Goal: Task Accomplishment & Management: Use online tool/utility

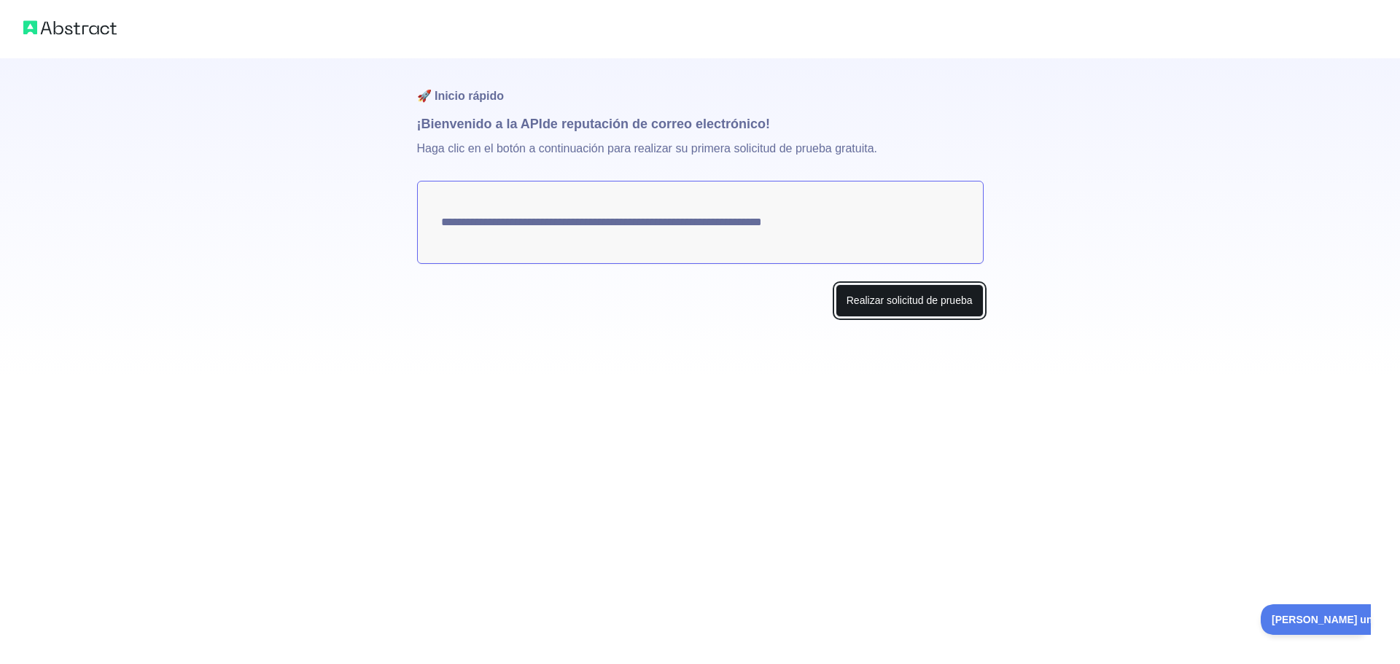
click at [943, 311] on button "Realizar solicitud de prueba" at bounding box center [910, 300] width 148 height 33
click at [575, 223] on textarea "**********" at bounding box center [700, 222] width 567 height 83
click at [955, 303] on font "Realizar solicitud de prueba" at bounding box center [909, 301] width 126 height 12
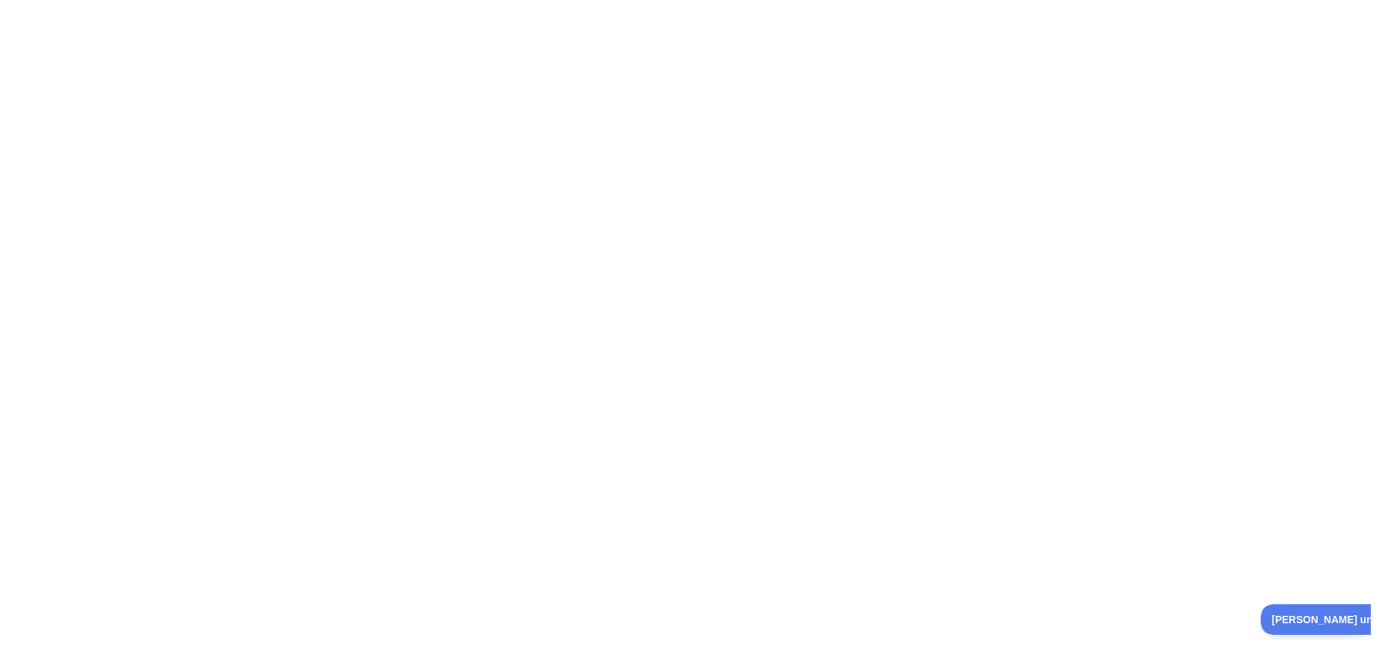
click at [619, 137] on div at bounding box center [700, 332] width 1400 height 664
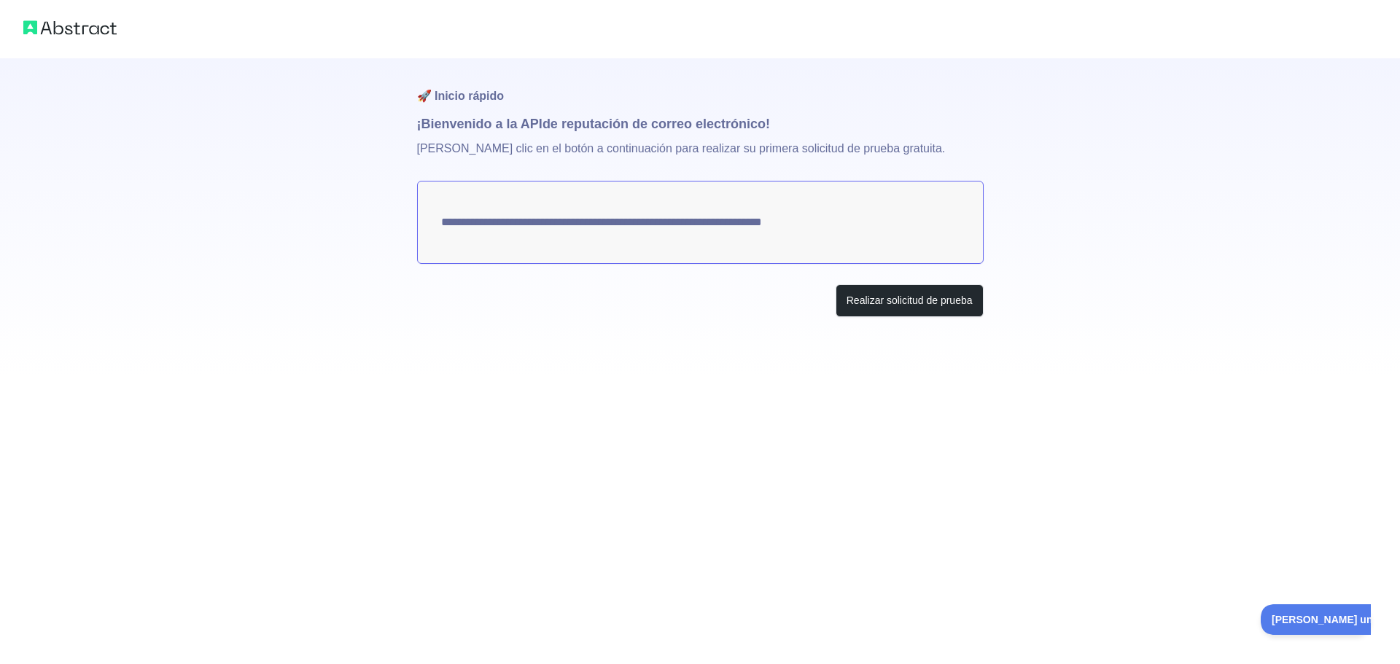
click at [816, 246] on textarea "**********" at bounding box center [700, 222] width 567 height 83
click at [910, 301] on font "Realizar solicitud de prueba" at bounding box center [909, 301] width 126 height 12
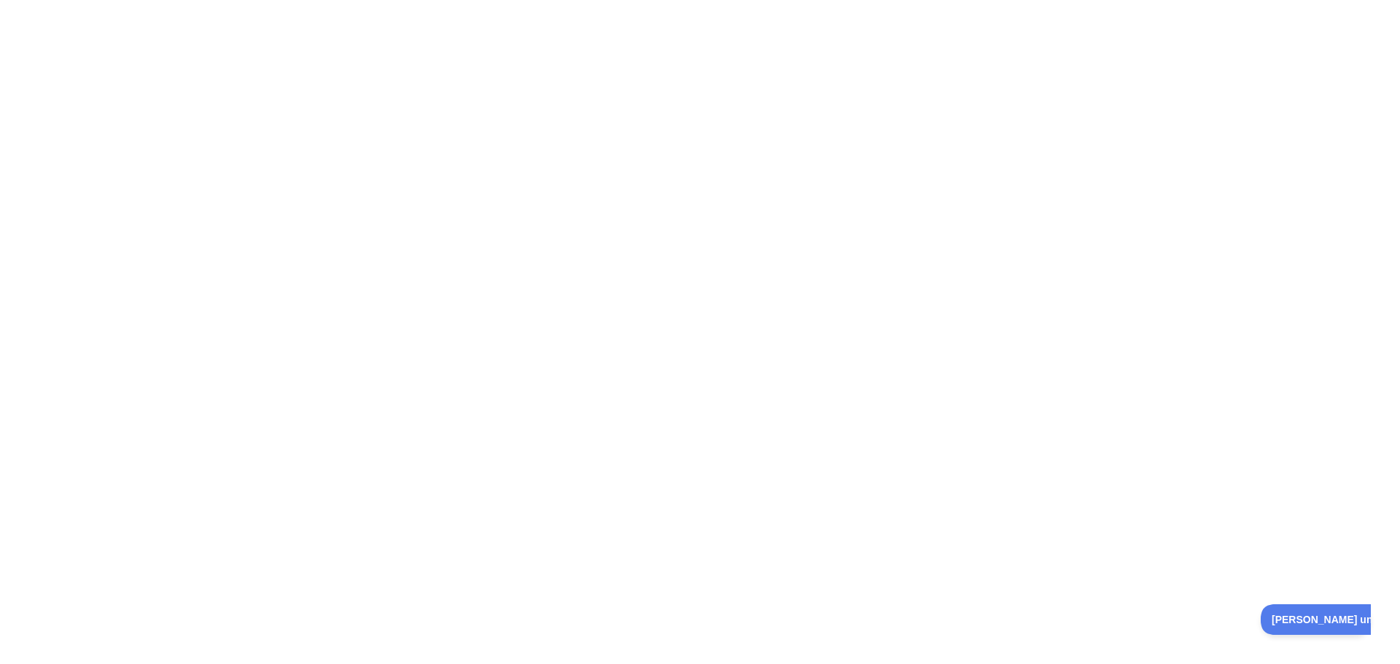
drag, startPoint x: 639, startPoint y: 246, endPoint x: 1116, endPoint y: 540, distance: 560.5
click at [669, 265] on div at bounding box center [700, 332] width 1400 height 664
click at [1329, 615] on font "[PERSON_NAME] una pregunta" at bounding box center [1340, 618] width 153 height 12
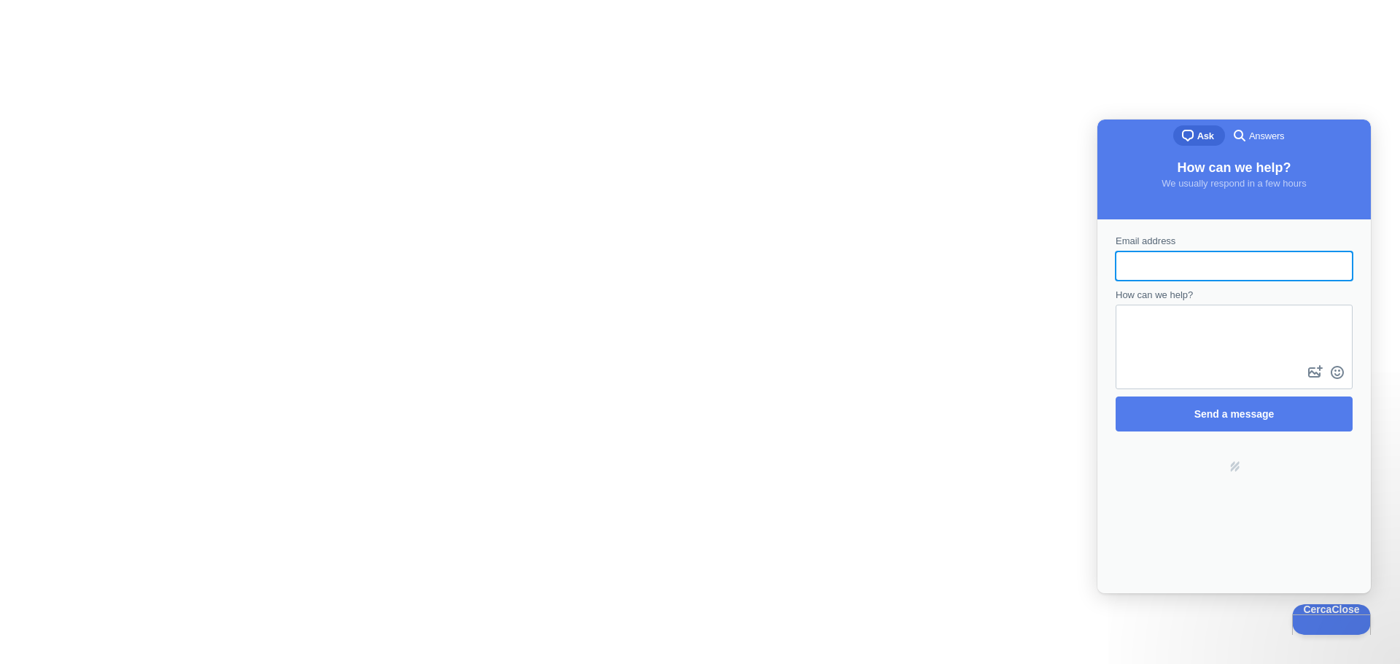
click at [1199, 332] on textarea "How can we help?" at bounding box center [1234, 334] width 234 height 56
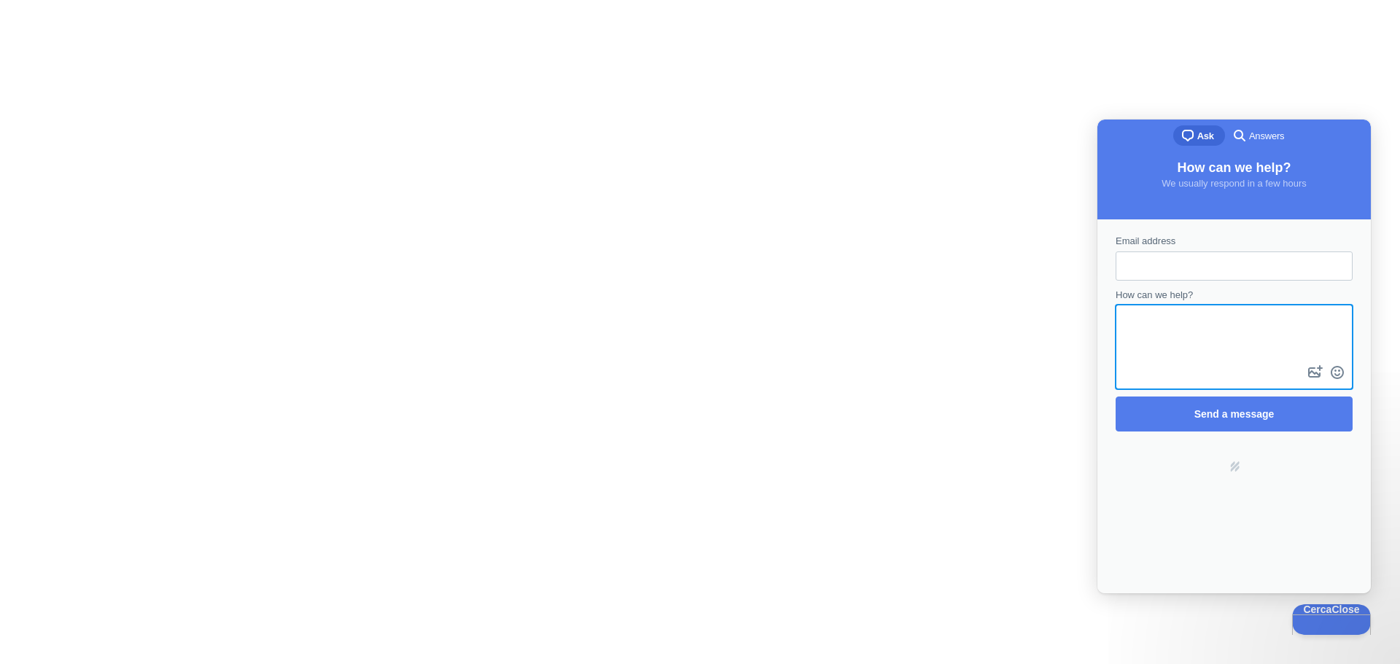
click at [1199, 283] on form "Email address How can we help? image-plus emoji cross-large Send a message" at bounding box center [1234, 333] width 237 height 198
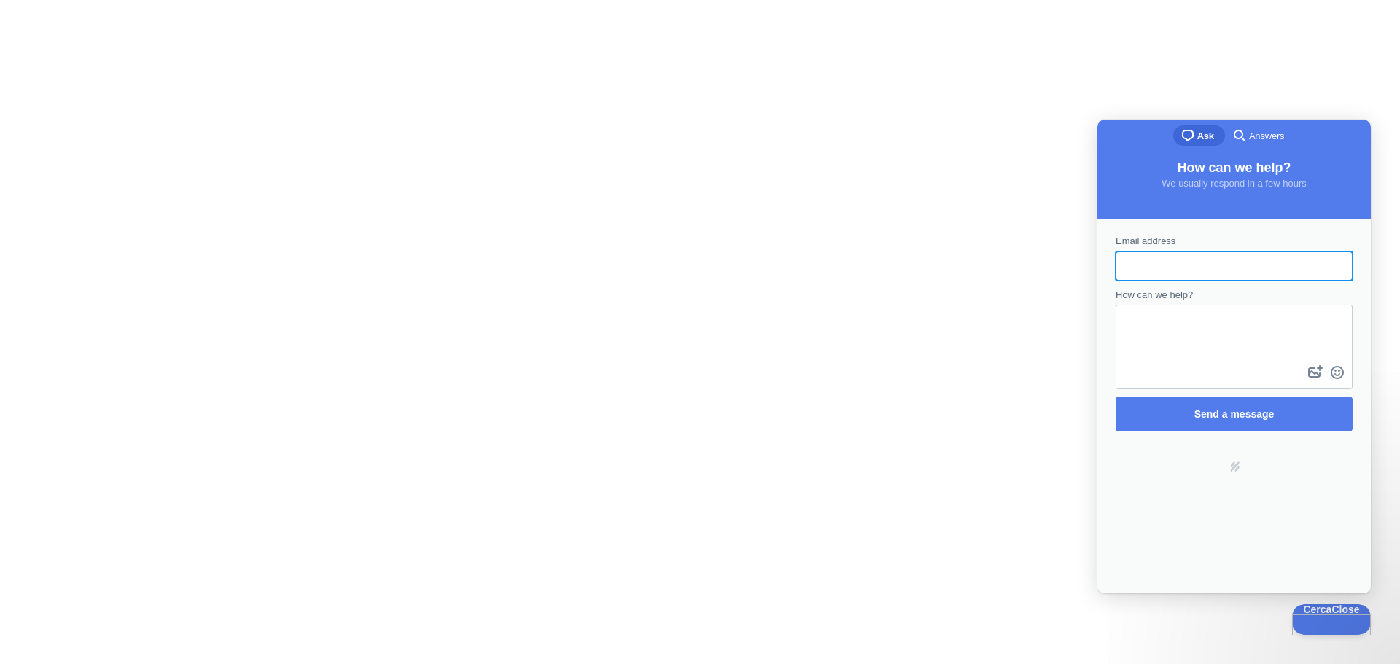
click at [1201, 266] on input "Email address" at bounding box center [1234, 266] width 214 height 26
click at [953, 266] on div at bounding box center [700, 332] width 1400 height 664
click at [1344, 612] on span "Cerca Close" at bounding box center [1326, 607] width 79 height 10
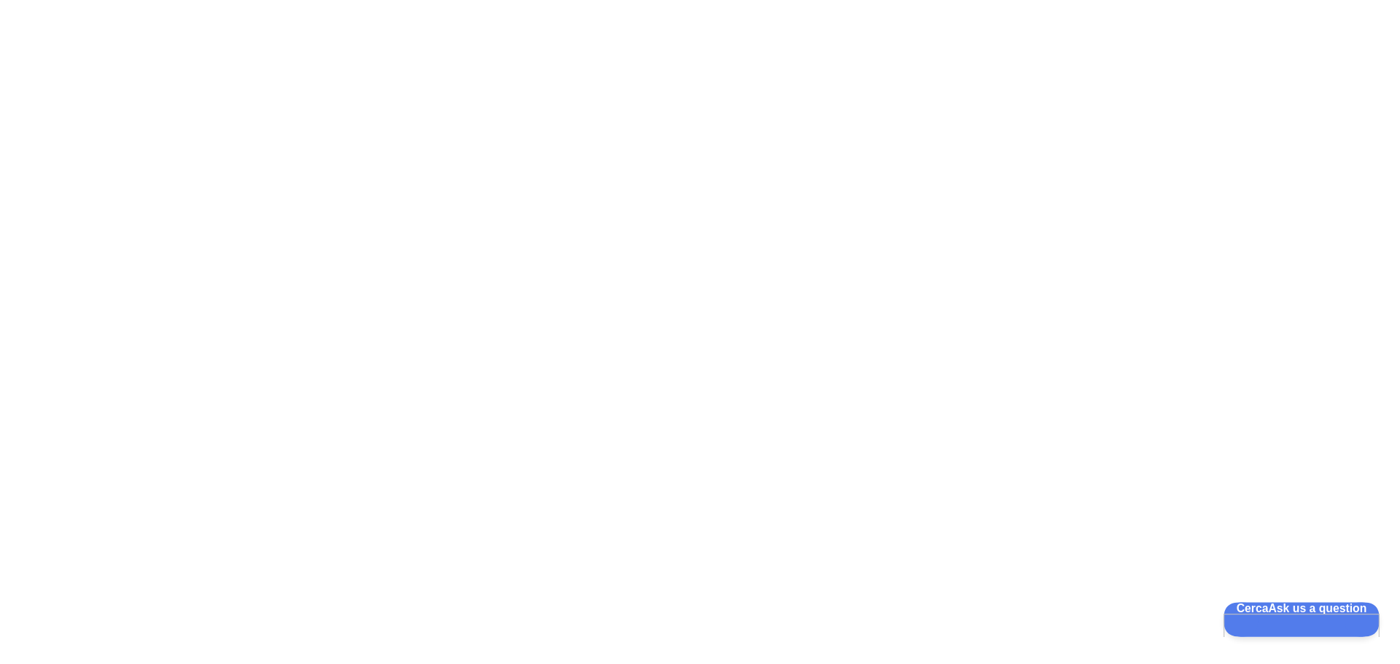
click at [1336, 612] on span "Cerca Ask us a question" at bounding box center [1292, 607] width 139 height 10
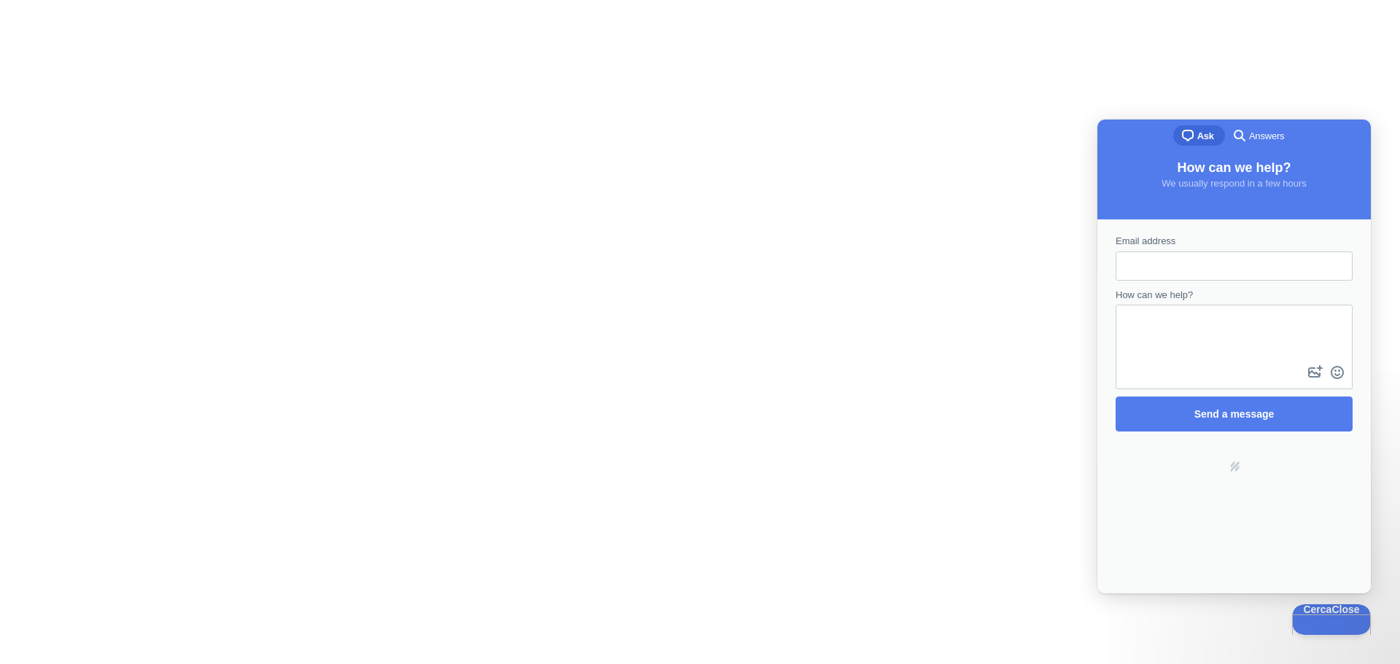
drag, startPoint x: 1180, startPoint y: 166, endPoint x: 1183, endPoint y: 197, distance: 30.8
click at [1187, 175] on span "How can we help?" at bounding box center [1234, 167] width 114 height 15
click at [1208, 171] on span "How can we help?" at bounding box center [1234, 167] width 114 height 15
drag, startPoint x: 1179, startPoint y: 171, endPoint x: 1349, endPoint y: 191, distance: 171.1
click at [1349, 191] on div "How can we help? We usually respond in a few hours" at bounding box center [1233, 187] width 273 height 64
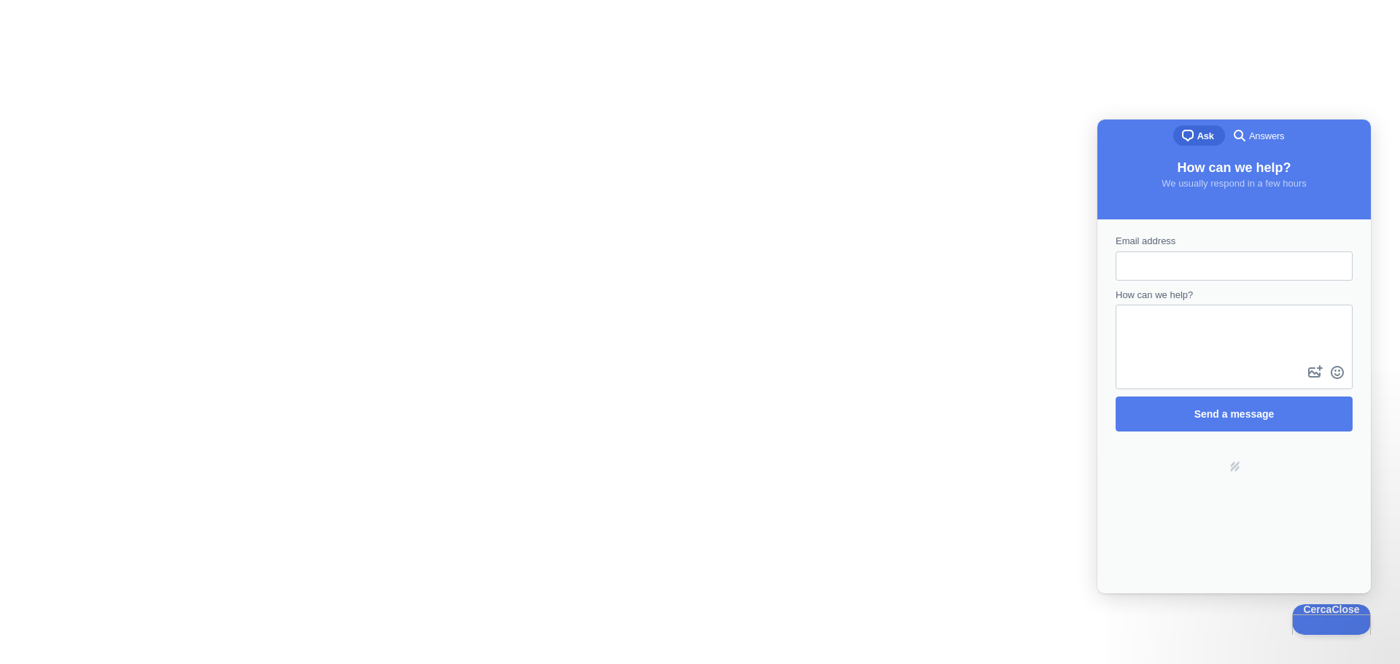
click at [1216, 235] on div "Email address" at bounding box center [1234, 257] width 237 height 47
click at [1212, 264] on input "Email address" at bounding box center [1234, 266] width 214 height 26
click at [1127, 330] on textarea "How can we help?" at bounding box center [1234, 334] width 234 height 56
click at [1140, 260] on input "Email address" at bounding box center [1234, 266] width 214 height 26
drag, startPoint x: 1143, startPoint y: 338, endPoint x: 1149, endPoint y: 292, distance: 47.1
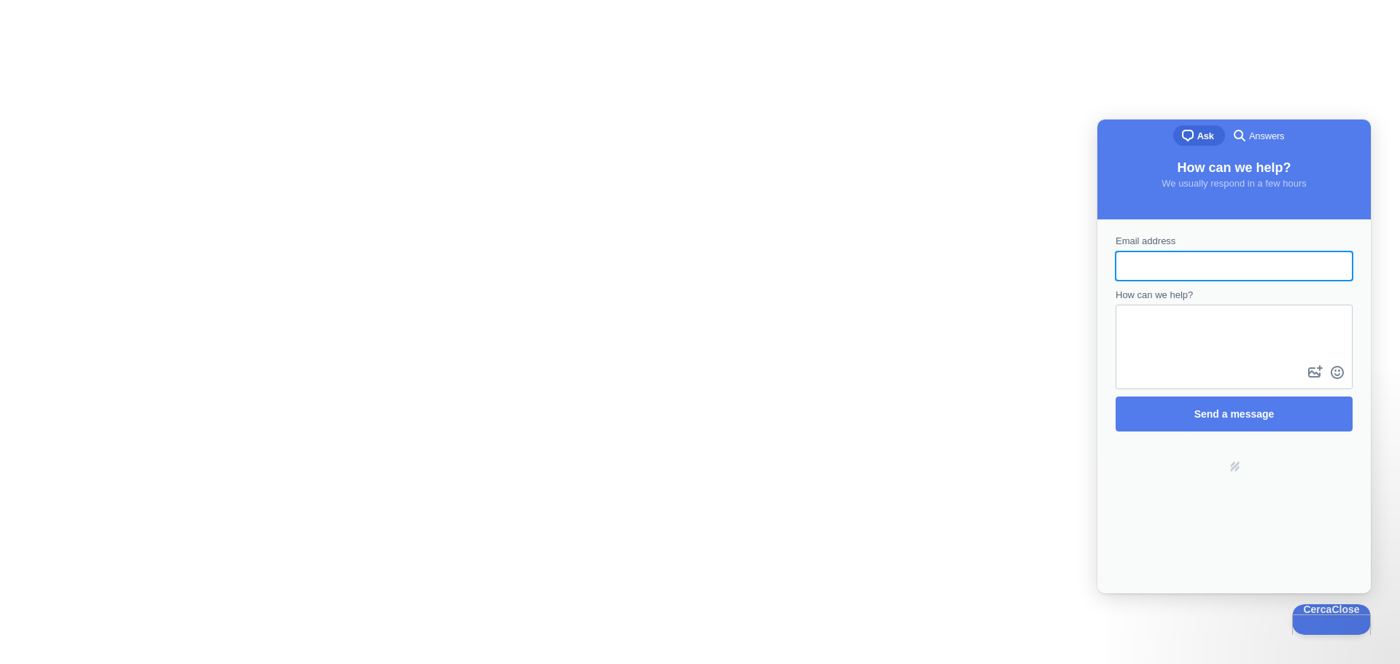
click at [1145, 331] on textarea "How can we help?" at bounding box center [1234, 334] width 234 height 56
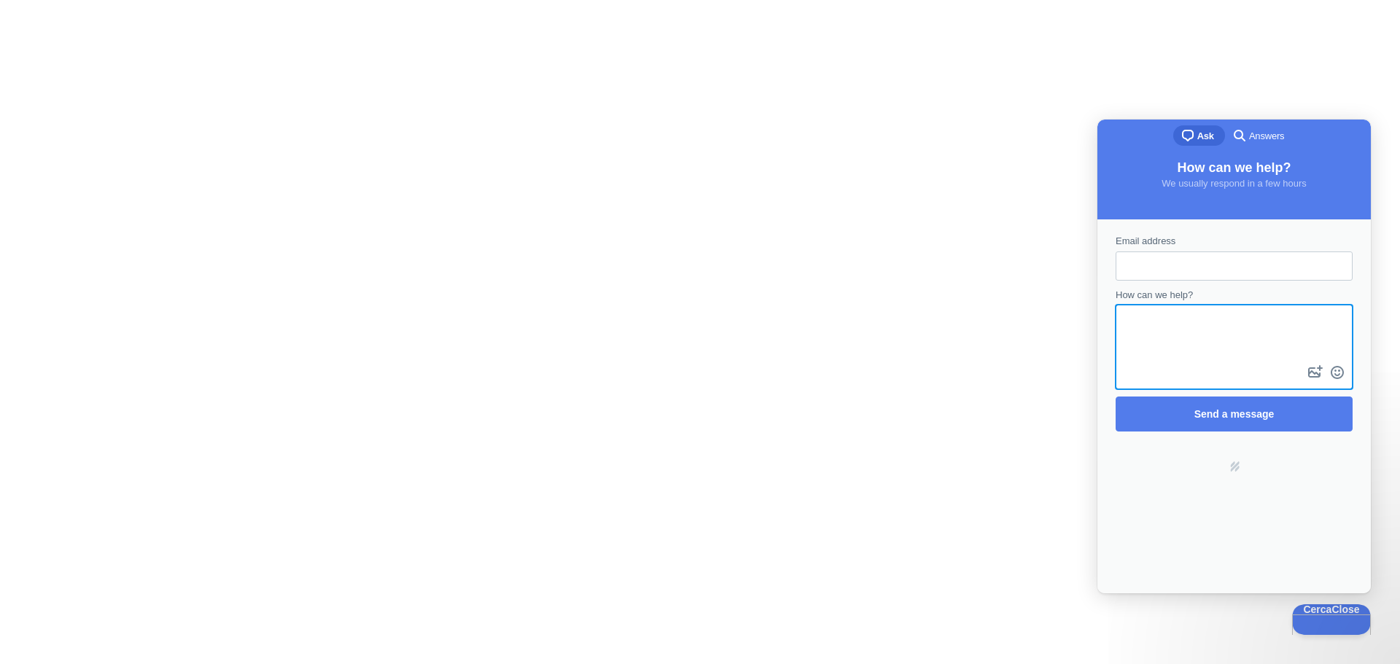
click at [1153, 273] on input "Email address" at bounding box center [1234, 266] width 214 height 26
drag, startPoint x: 1153, startPoint y: 359, endPoint x: 1152, endPoint y: 283, distance: 75.8
click at [1153, 338] on textarea "How can we help?" at bounding box center [1234, 334] width 234 height 56
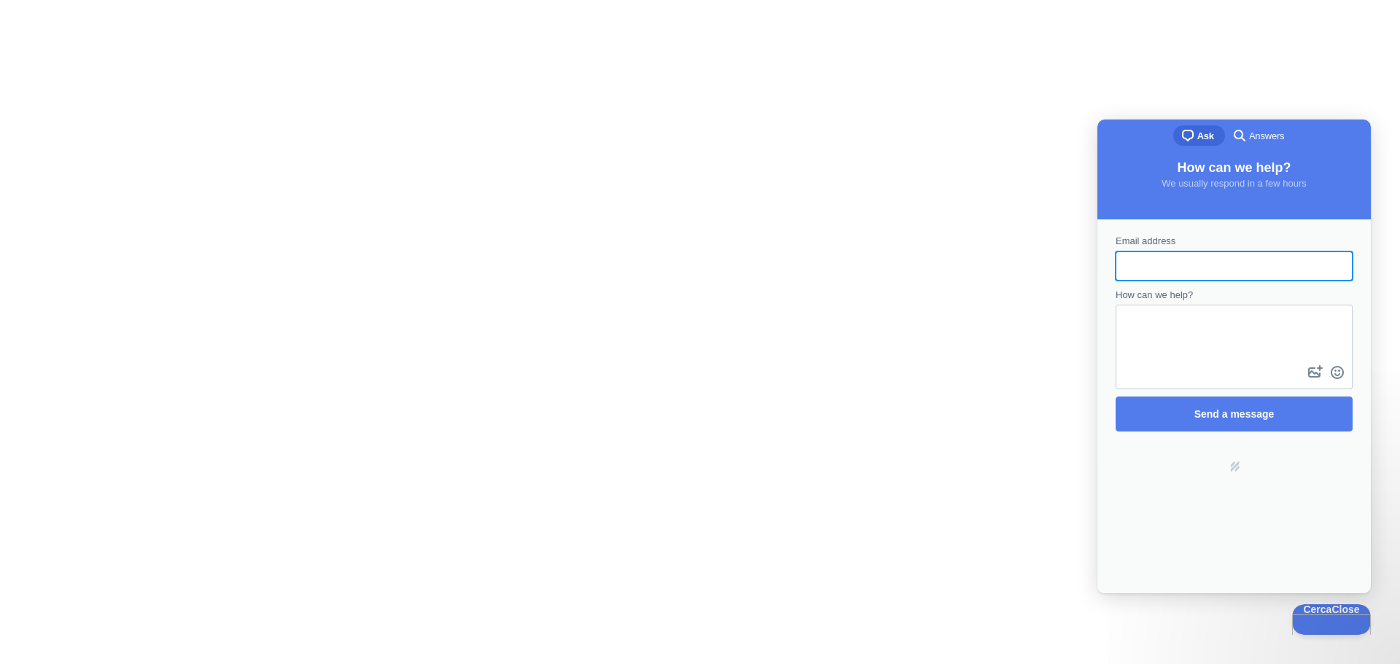
click at [1152, 268] on input "Email address" at bounding box center [1234, 266] width 214 height 26
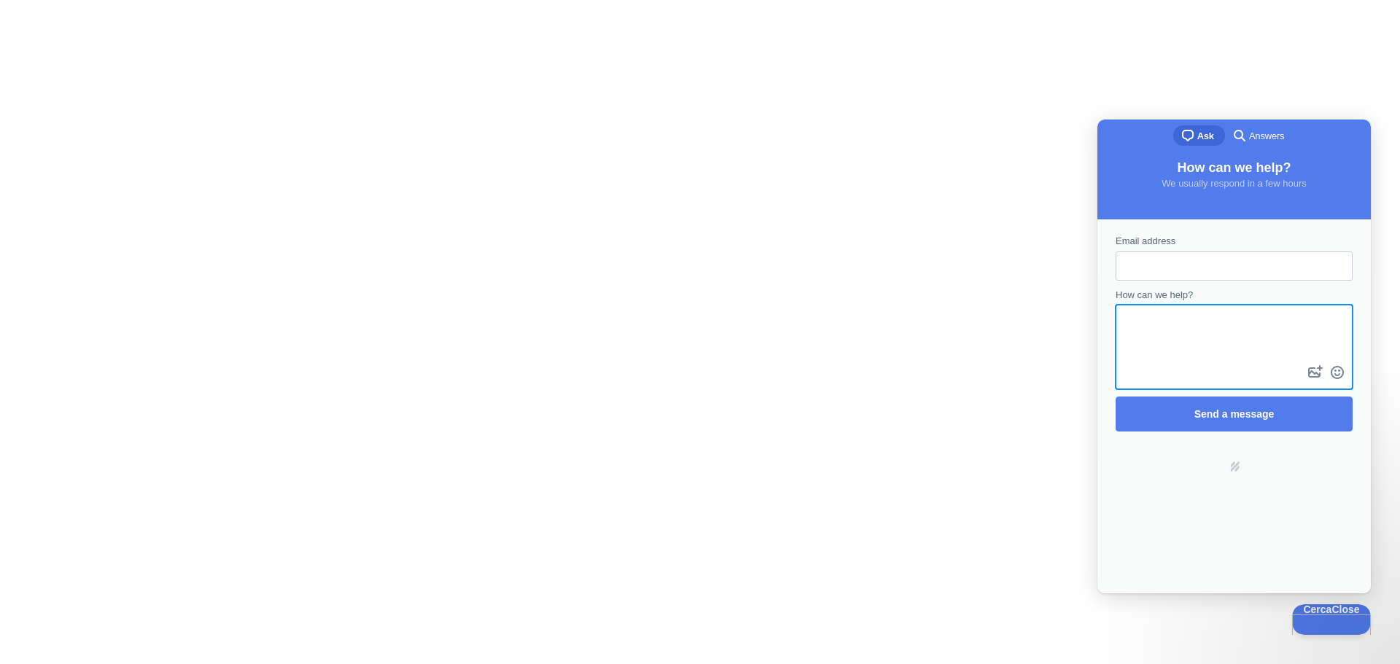
click at [1144, 322] on textarea "How can we help?" at bounding box center [1234, 334] width 234 height 56
click at [1147, 267] on input "Email address" at bounding box center [1234, 266] width 214 height 26
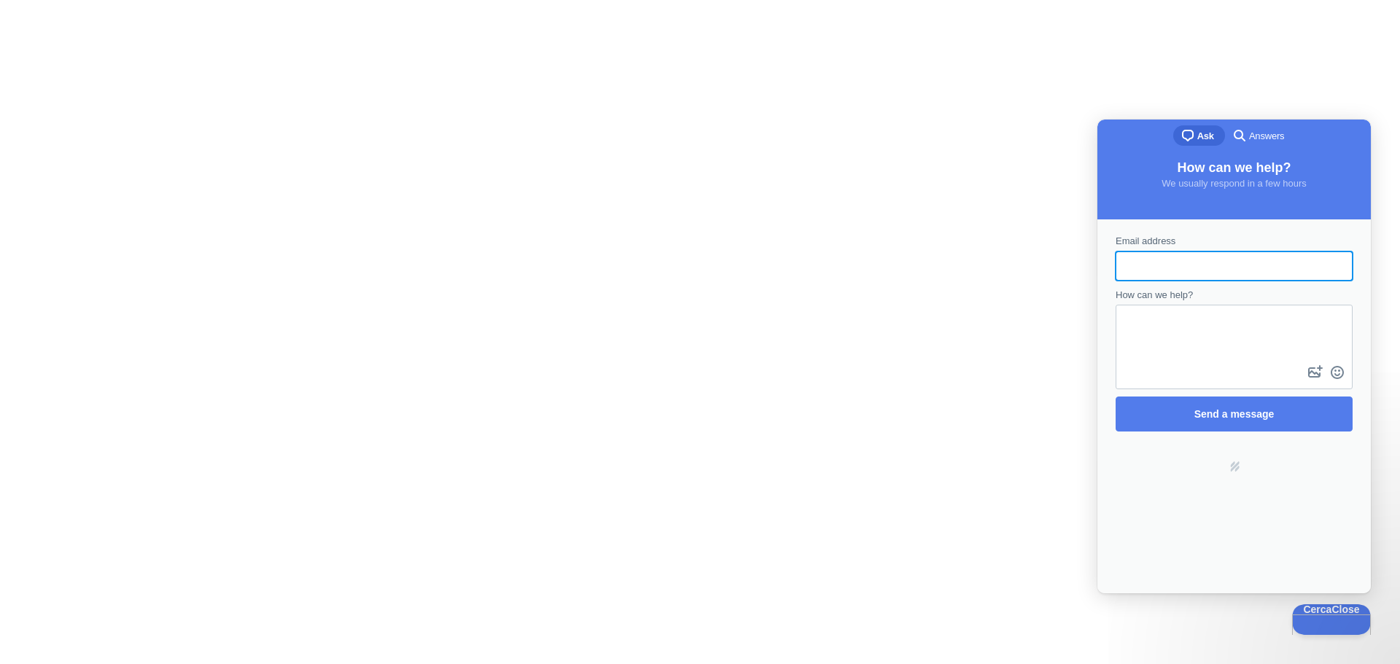
click at [1183, 497] on div "Email address How can we help? image-plus emoji cross-large Send a message Powe…" at bounding box center [1233, 406] width 273 height 374
drag, startPoint x: 1317, startPoint y: 185, endPoint x: 1149, endPoint y: 180, distance: 168.5
click at [1155, 171] on div "How can we help? We usually respond in a few hours" at bounding box center [1234, 173] width 244 height 36
click at [1126, 232] on div "Email address How can we help? image-plus emoji cross-large Send a message" at bounding box center [1234, 333] width 265 height 212
click at [1121, 256] on div "Contact form" at bounding box center [1234, 266] width 237 height 29
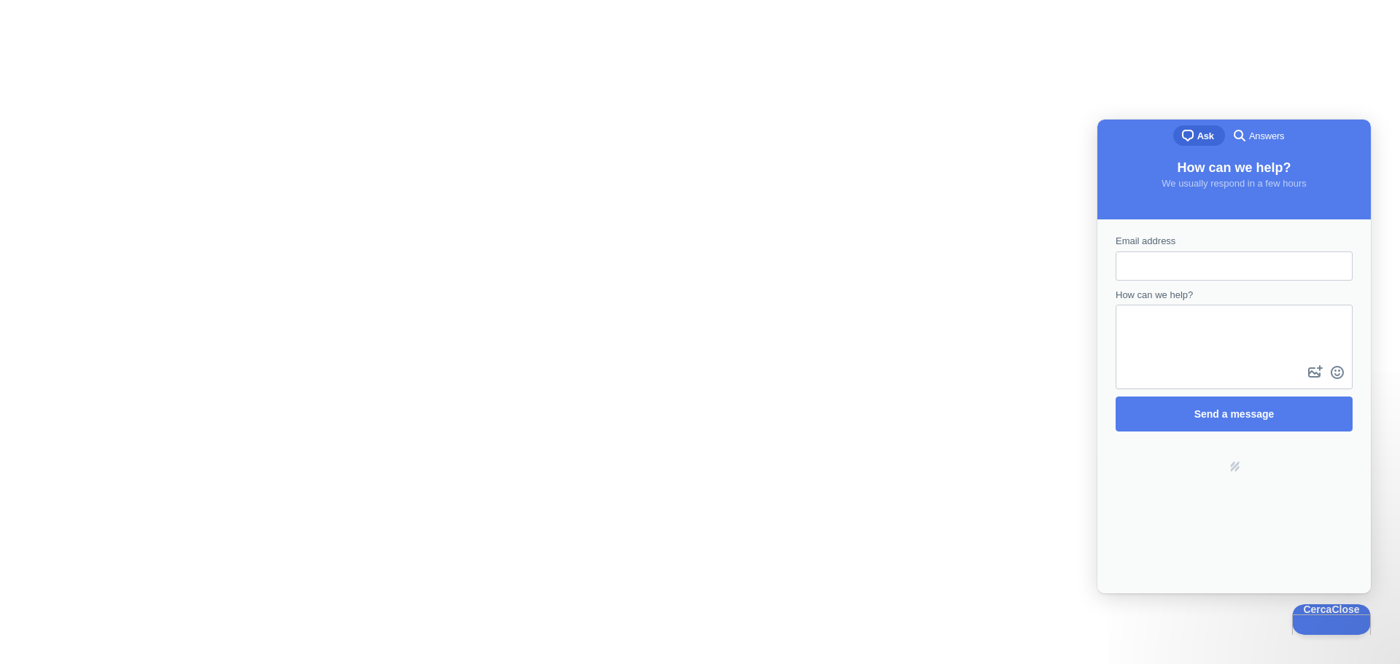
click at [1132, 262] on input "Email address" at bounding box center [1234, 266] width 214 height 26
click at [808, 246] on div at bounding box center [700, 332] width 1400 height 664
click at [1284, 189] on span "We usually respond in a few hours" at bounding box center [1233, 183] width 144 height 11
click at [757, 130] on div at bounding box center [700, 332] width 1400 height 664
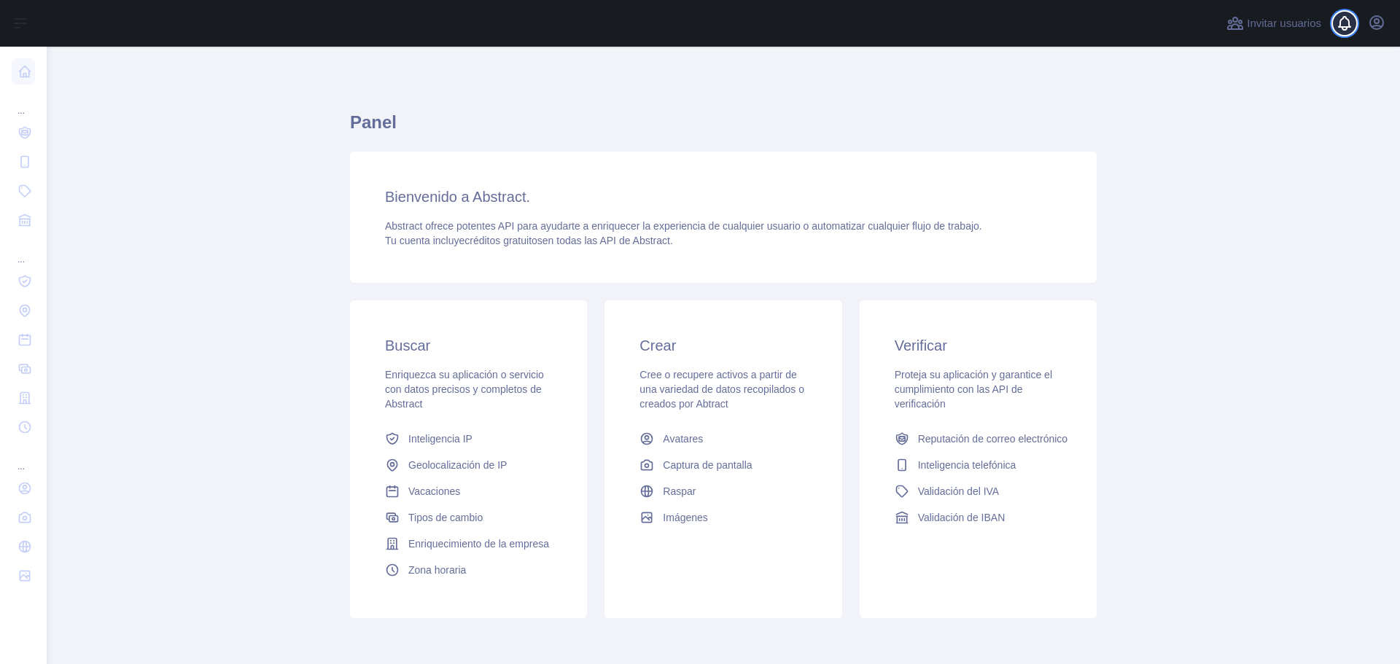
click at [1356, 14] on div at bounding box center [1350, 23] width 29 height 47
click at [1371, 36] on div "Invitar usuarios Ver notificaciones Abrir el menú de usuario" at bounding box center [1305, 23] width 165 height 47
click at [1376, 22] on icon "button" at bounding box center [1376, 22] width 17 height 17
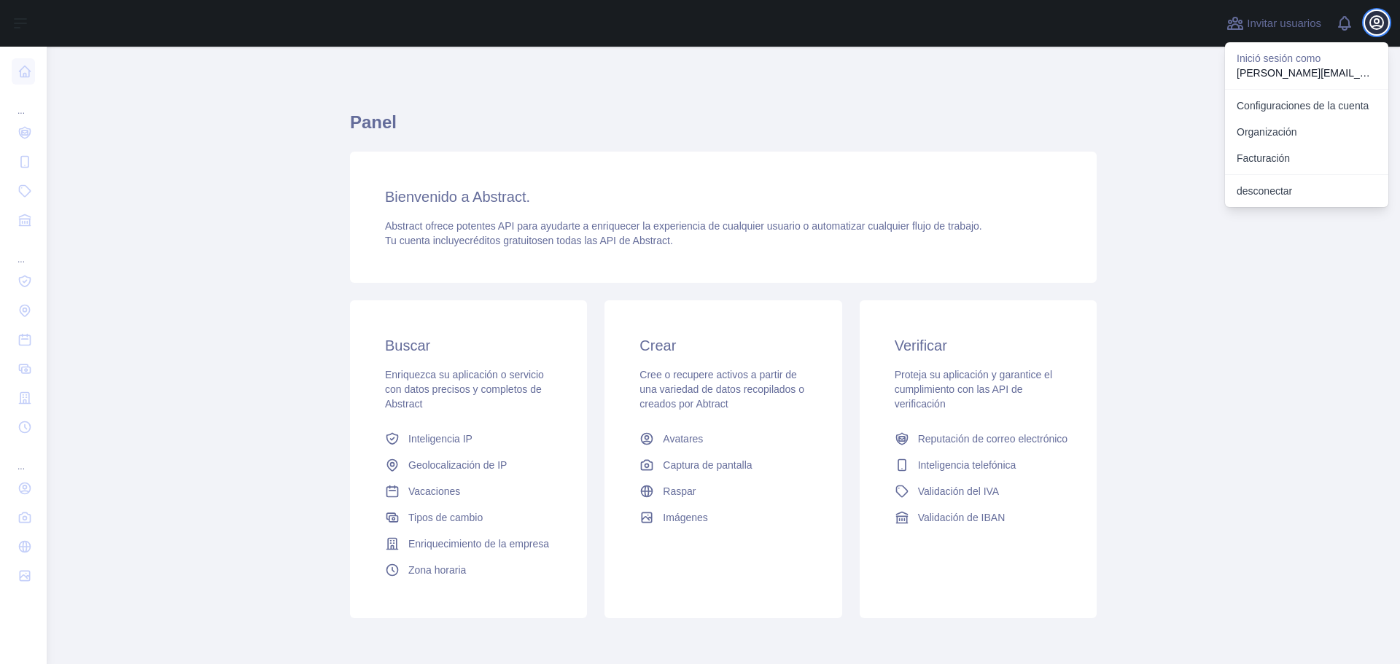
click at [1376, 22] on icon "button" at bounding box center [1376, 22] width 17 height 17
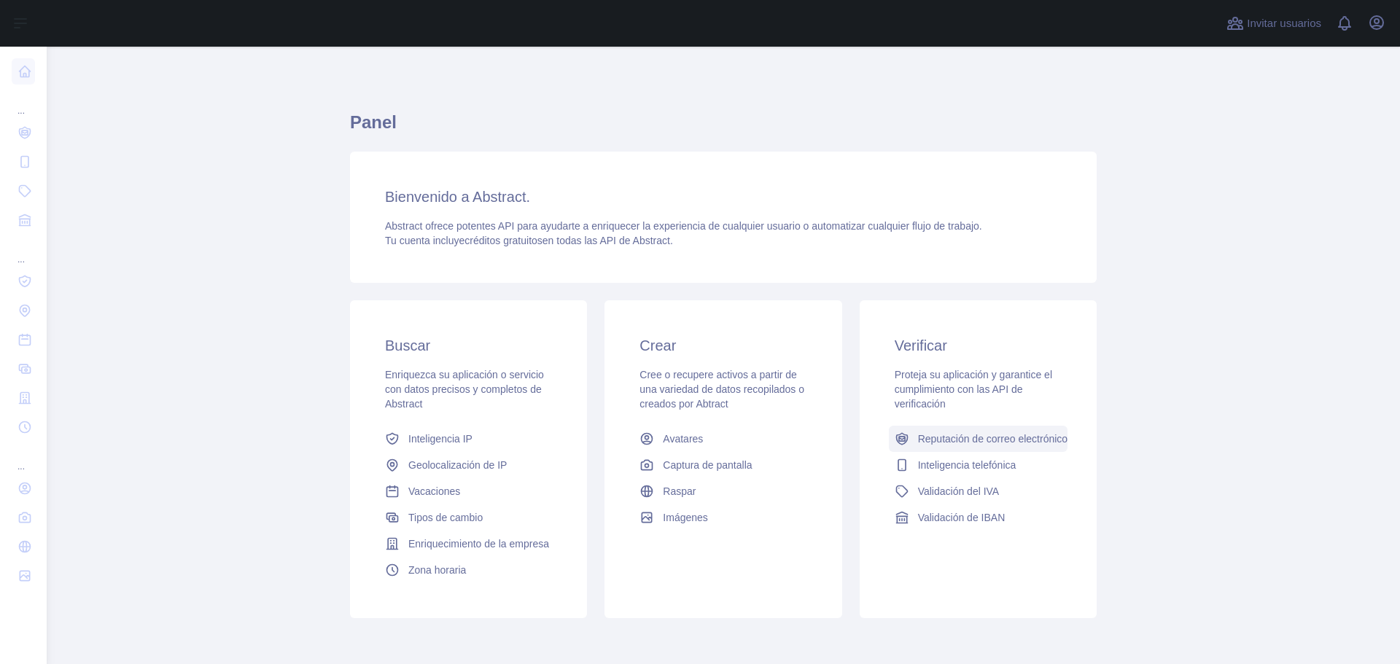
click at [1024, 441] on font "Reputación de correo electrónico" at bounding box center [992, 439] width 149 height 12
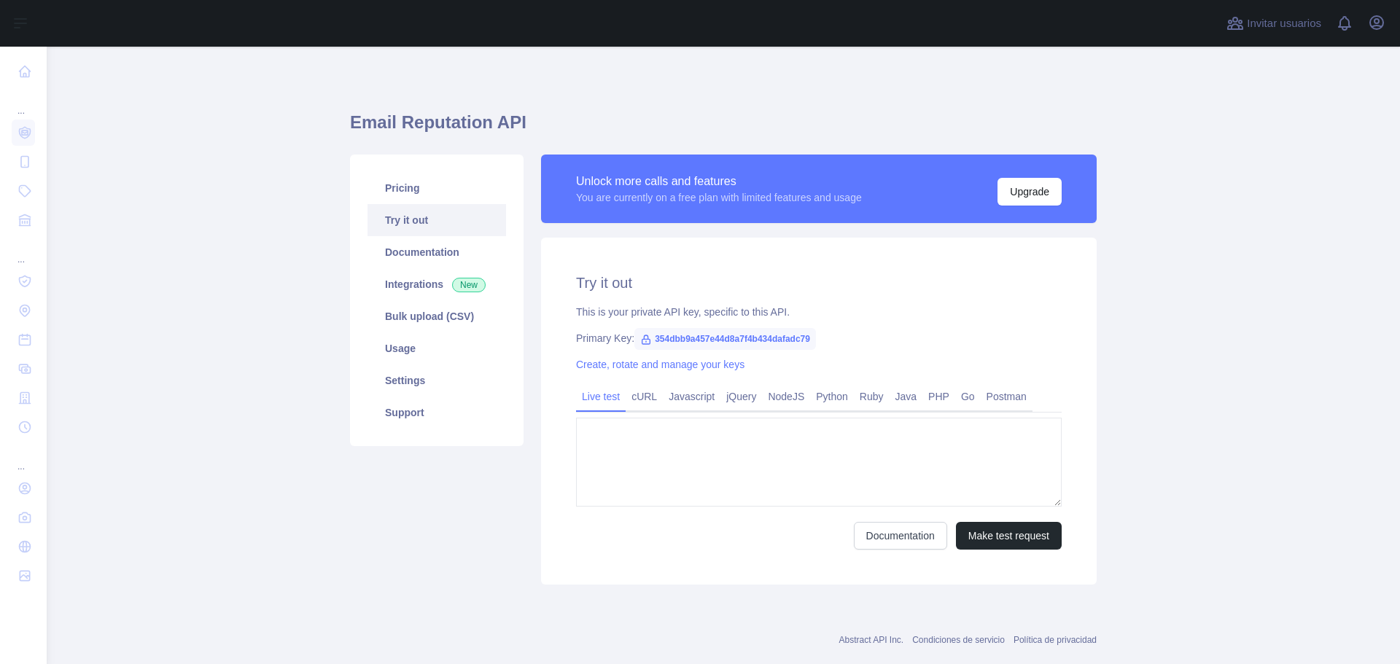
type textarea "**********"
